Goal: Task Accomplishment & Management: Use online tool/utility

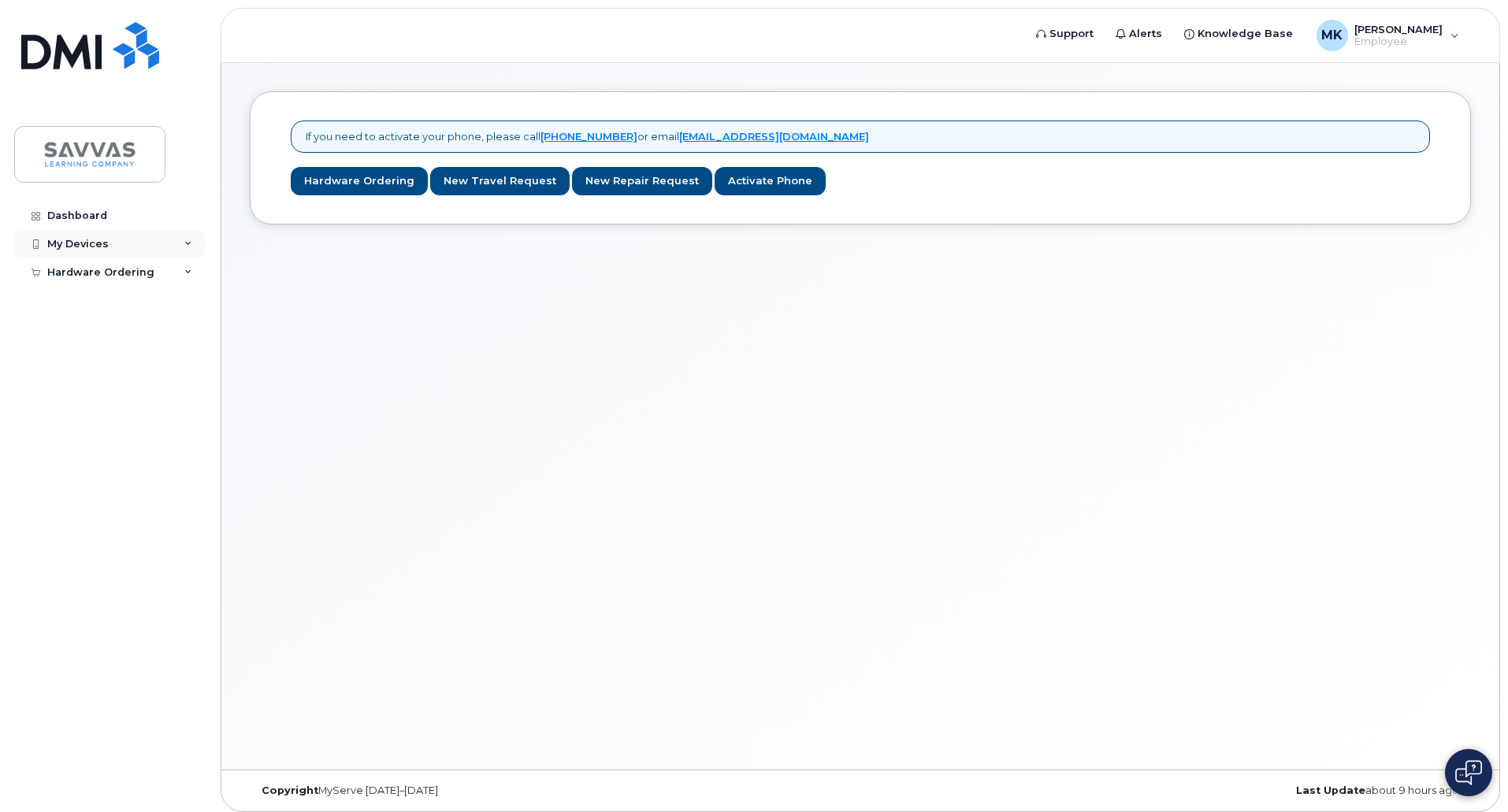
click at [190, 240] on icon at bounding box center [188, 244] width 8 height 8
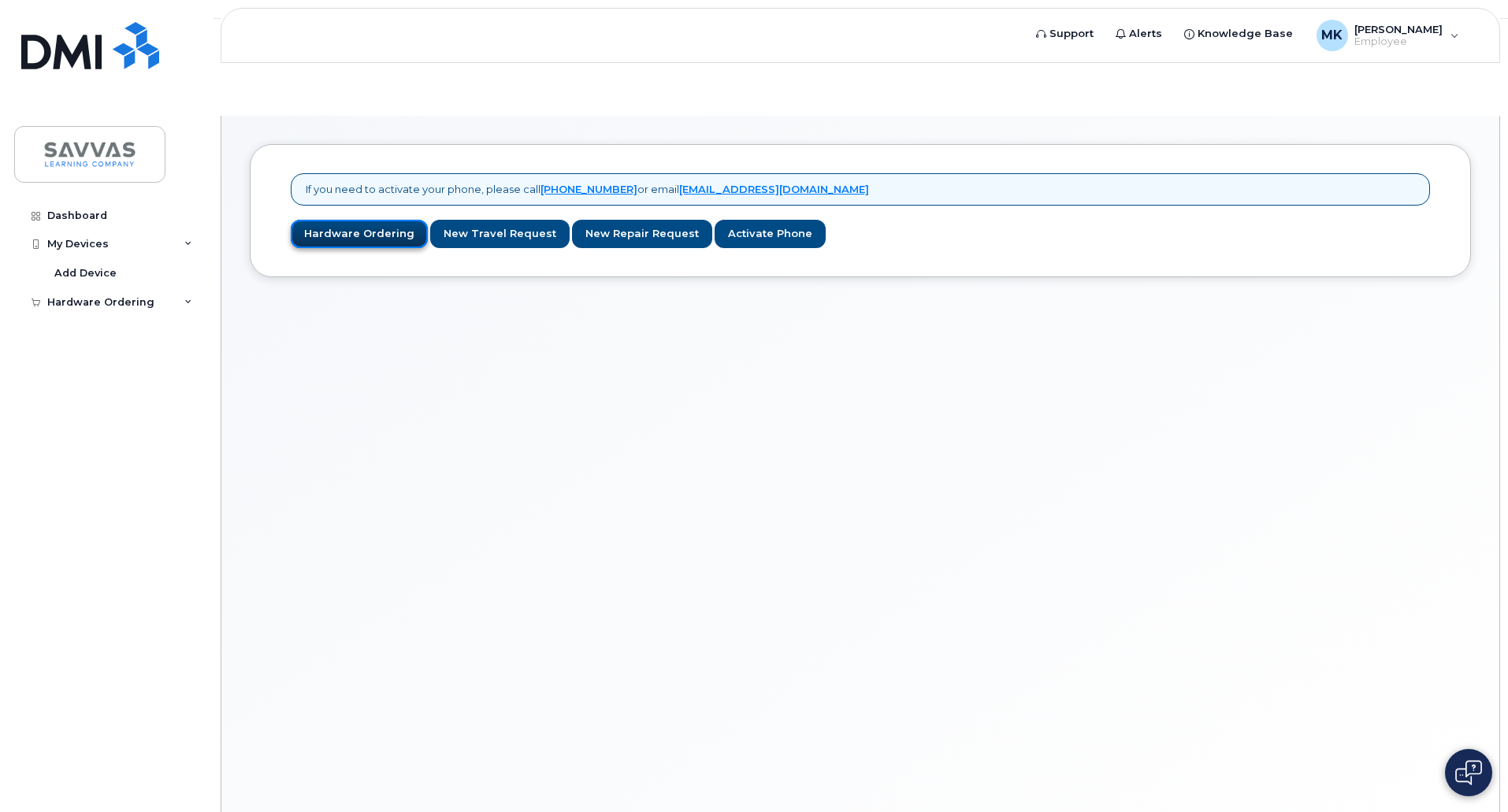
click at [373, 220] on link "Hardware Ordering" at bounding box center [360, 234] width 137 height 29
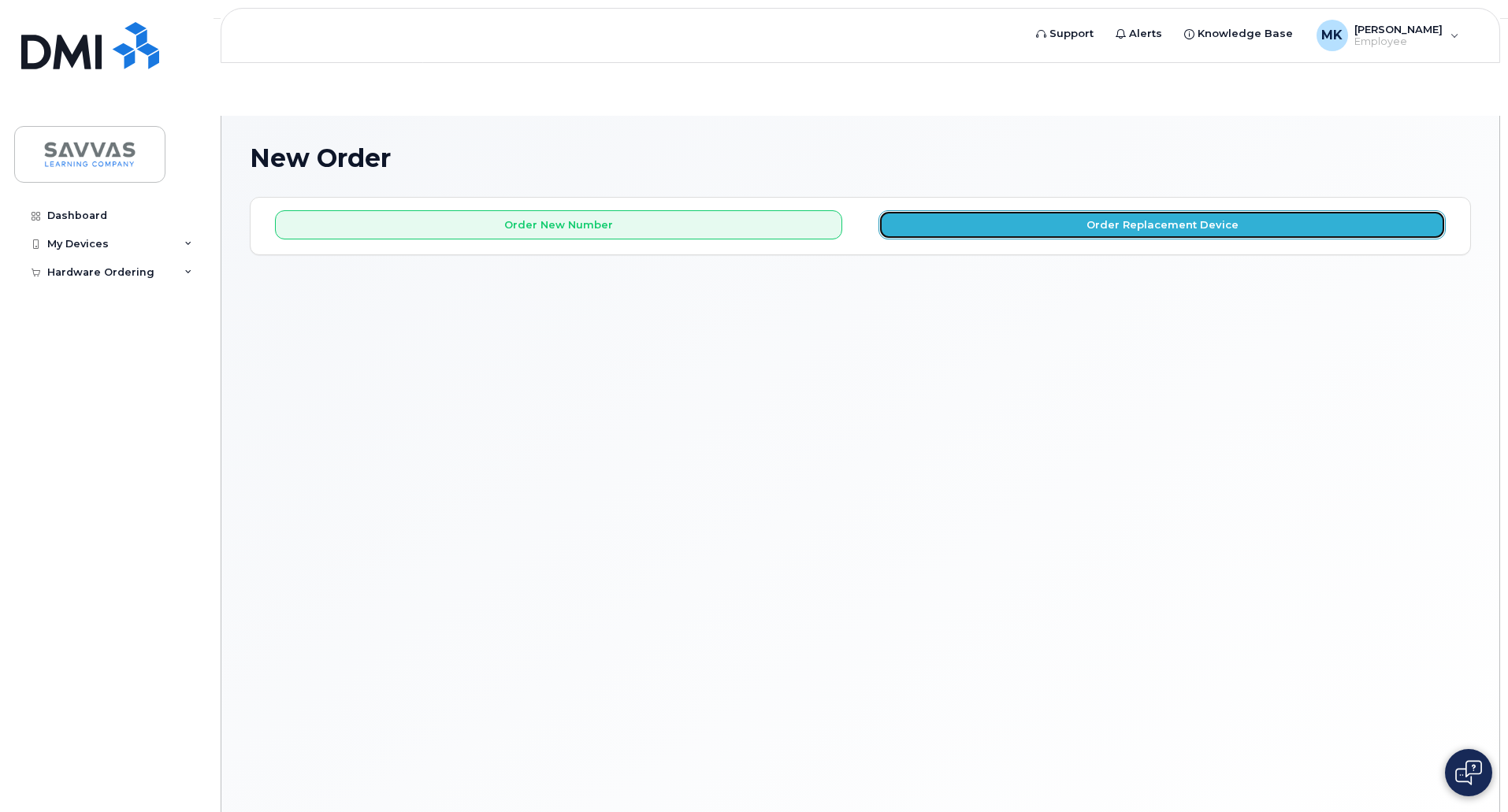
click at [1037, 210] on button "Order Replacement Device" at bounding box center [1162, 225] width 568 height 29
